Goal: Transaction & Acquisition: Purchase product/service

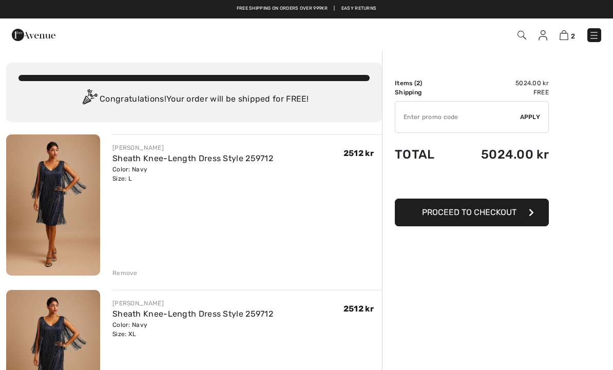
click at [464, 117] on input "TEXT" at bounding box center [458, 117] width 125 height 31
type input "NEW10"
click at [537, 117] on span "Apply" at bounding box center [530, 116] width 21 height 9
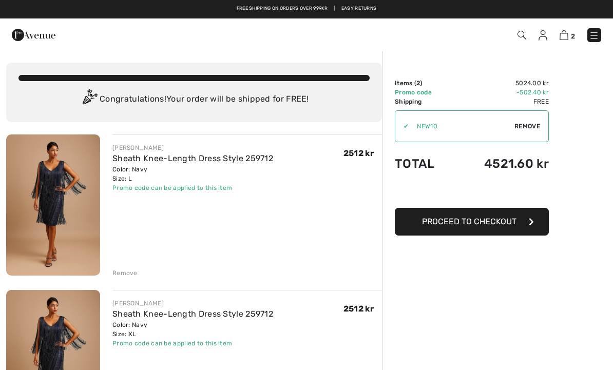
click at [531, 219] on icon "button" at bounding box center [531, 222] width 5 height 8
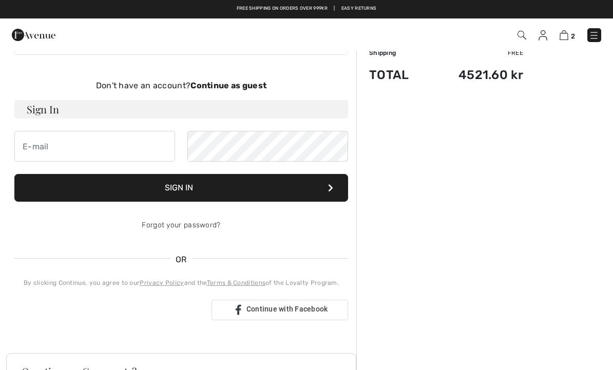
scroll to position [46, 0]
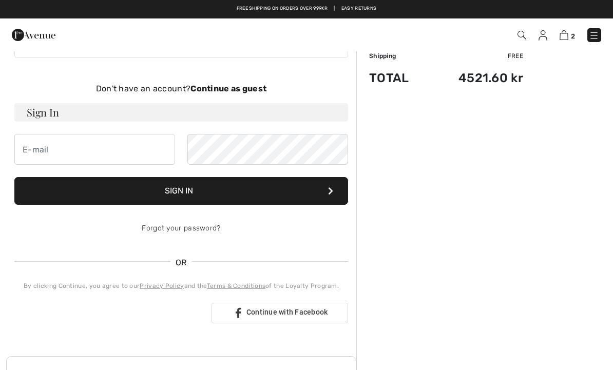
click at [213, 89] on strong "Continue as guest" at bounding box center [229, 89] width 76 height 10
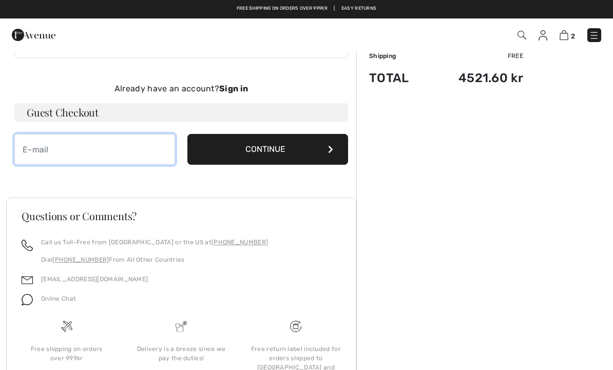
click at [71, 149] on input "email" at bounding box center [94, 149] width 161 height 31
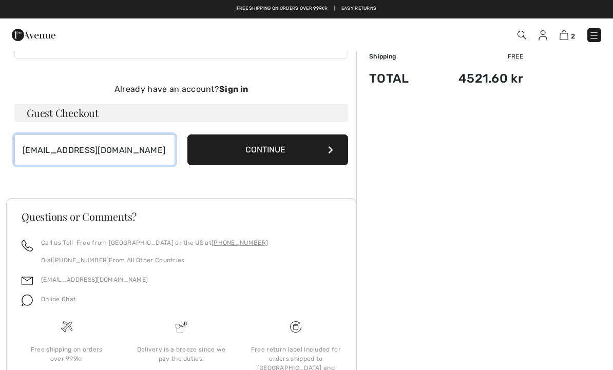
type input "jesperogkarina@gmail.com"
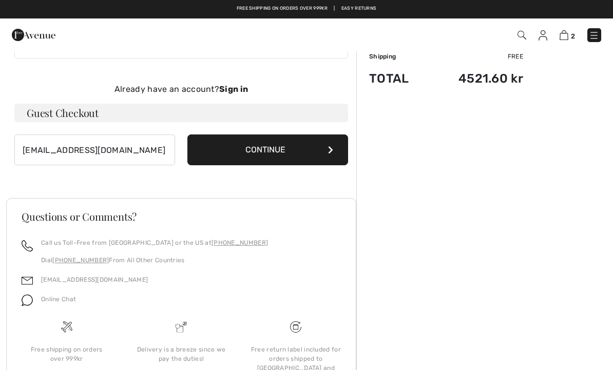
click at [308, 159] on button "Continue" at bounding box center [267, 150] width 161 height 31
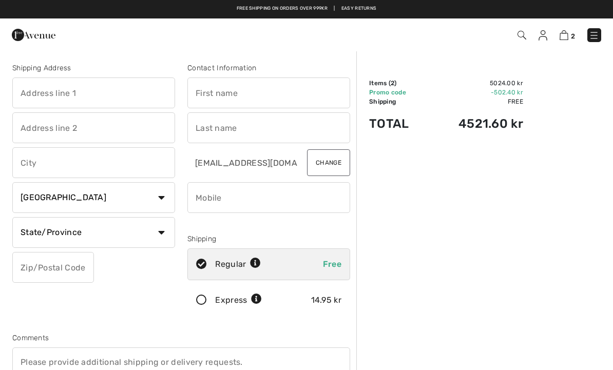
click at [55, 91] on input "text" at bounding box center [93, 93] width 163 height 31
type input "Rytterhjørnet"
click at [58, 132] on input "text" at bounding box center [93, 127] width 163 height 31
type input "[STREET_ADDRESS]"
click at [64, 162] on input "text" at bounding box center [93, 162] width 163 height 31
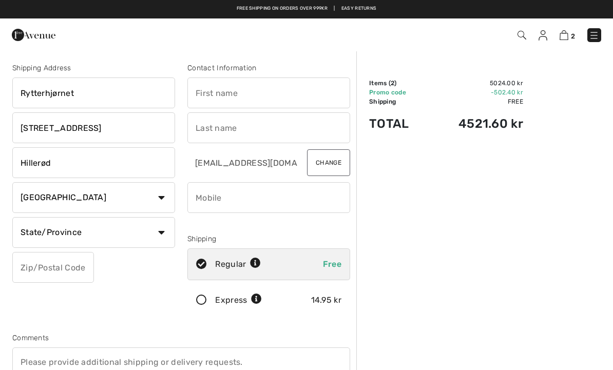
type input "Hillerød"
select select "DK"
click at [63, 273] on input "text" at bounding box center [53, 267] width 82 height 31
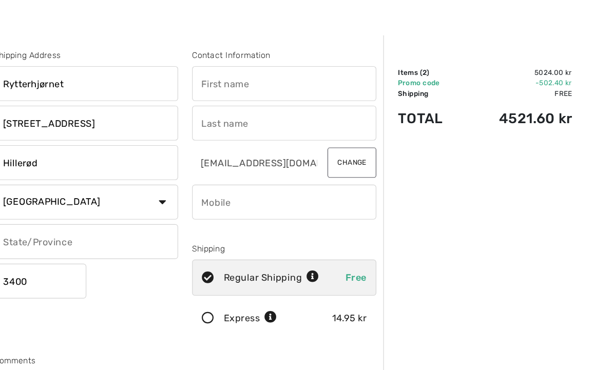
type input "3400"
click at [217, 78] on input "text" at bounding box center [268, 93] width 163 height 31
type input "Karina Hjerl"
click at [209, 112] on input "text" at bounding box center [268, 127] width 163 height 31
type input "Huld"
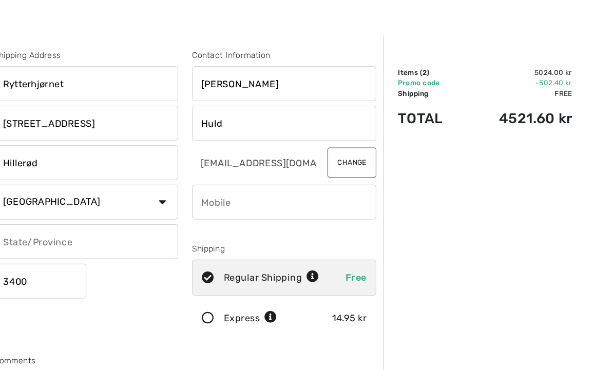
click at [208, 187] on input "phone" at bounding box center [268, 197] width 163 height 31
type input "?"
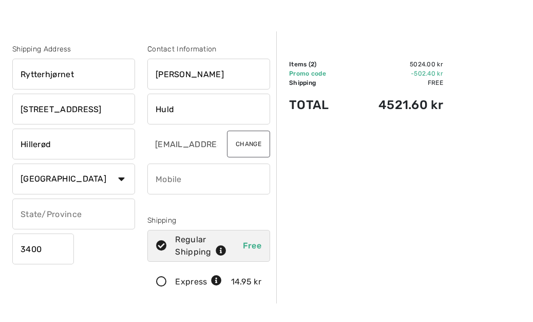
type input "±"
type input "+"
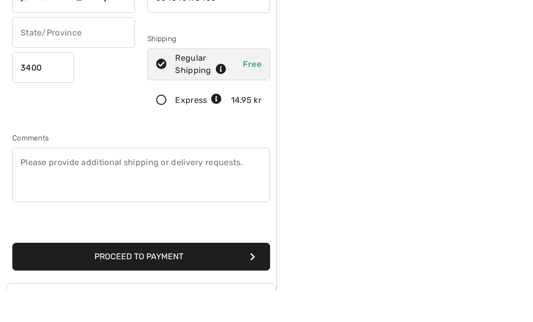
scroll to position [175, 0]
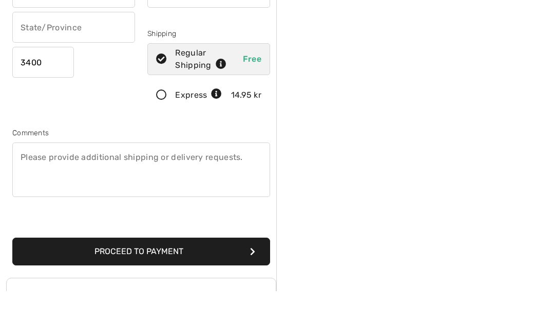
type input "004540176466"
click at [160, 268] on button "Proceed to Payment" at bounding box center [141, 282] width 258 height 28
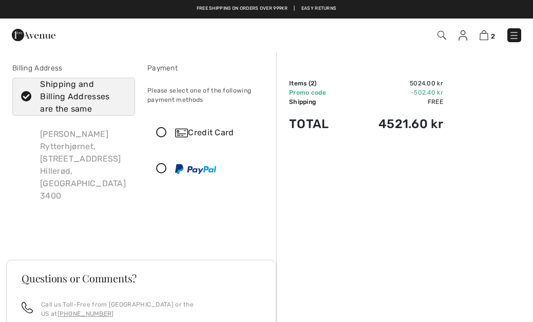
click at [165, 132] on icon at bounding box center [161, 132] width 27 height 11
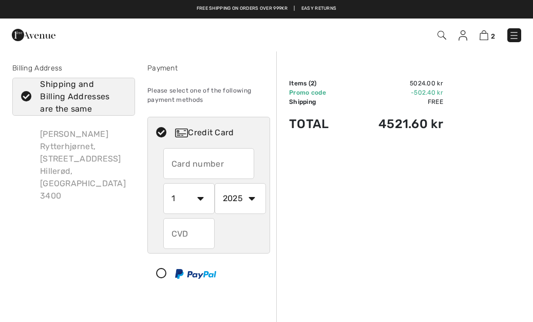
drag, startPoint x: 169, startPoint y: 162, endPoint x: 192, endPoint y: 165, distance: 23.3
click at [169, 162] on input "text" at bounding box center [208, 163] width 91 height 31
type input "4571458001057778"
select select "6"
select select "2026"
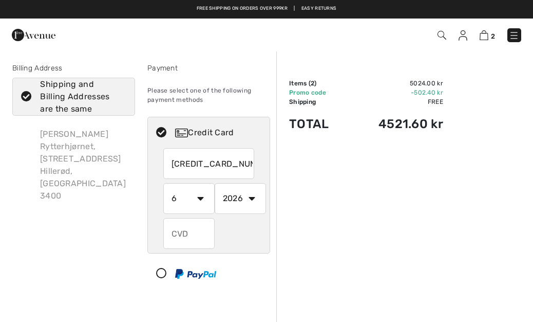
click at [192, 232] on input "text" at bounding box center [188, 233] width 51 height 31
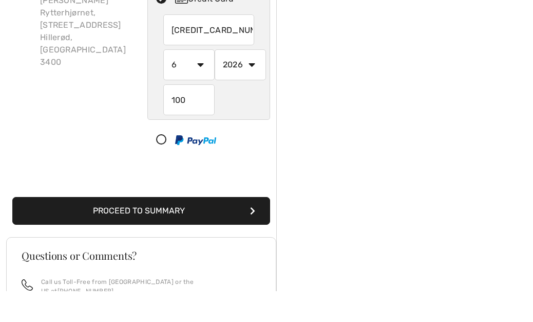
scroll to position [105, 0]
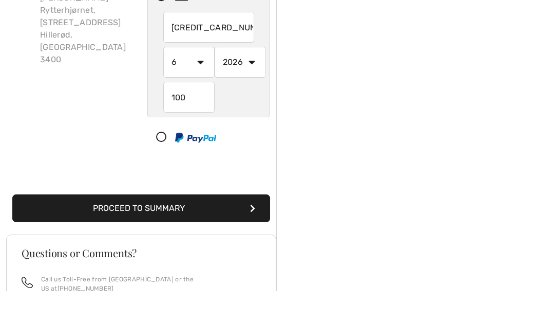
type input "100"
click at [253, 235] on icon "submit" at bounding box center [252, 239] width 5 height 8
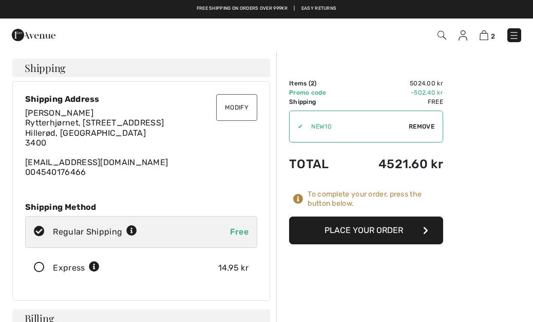
click at [351, 236] on button "Place Your Order" at bounding box center [366, 230] width 154 height 28
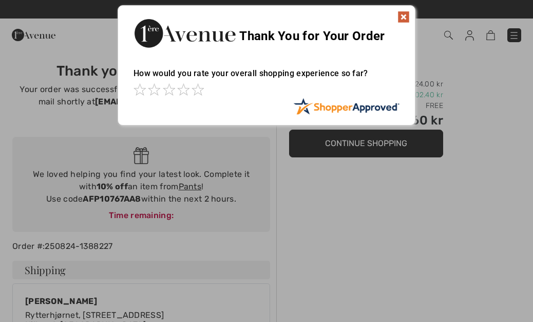
click at [405, 17] on img at bounding box center [404, 17] width 12 height 12
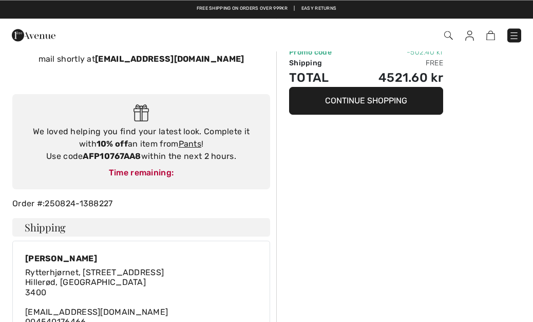
scroll to position [42, 0]
